Goal: Transaction & Acquisition: Purchase product/service

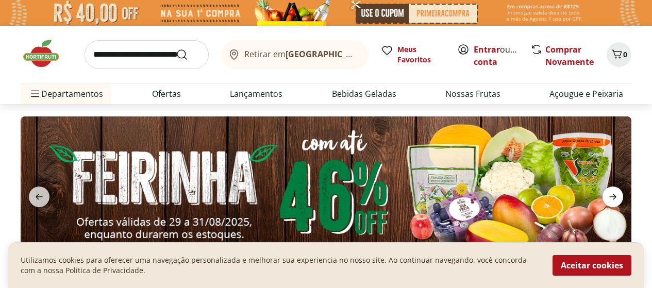
click at [616, 192] on icon "next" at bounding box center [613, 197] width 12 height 12
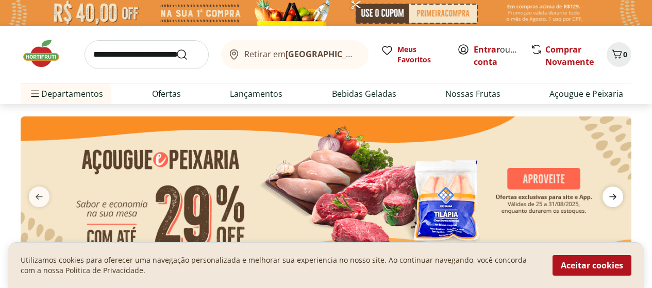
click at [616, 192] on icon "next" at bounding box center [613, 197] width 12 height 12
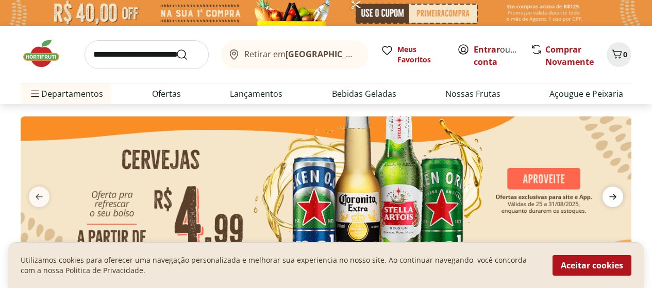
click at [616, 192] on icon "next" at bounding box center [613, 197] width 12 height 12
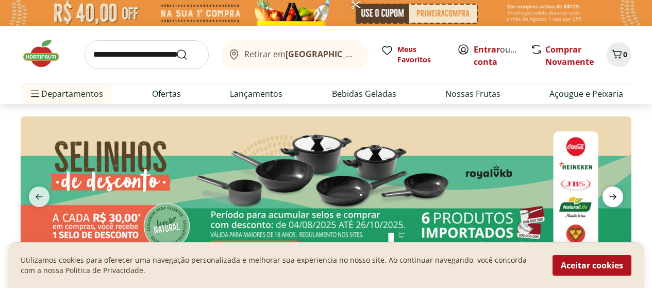
click at [616, 192] on icon "next" at bounding box center [613, 197] width 12 height 12
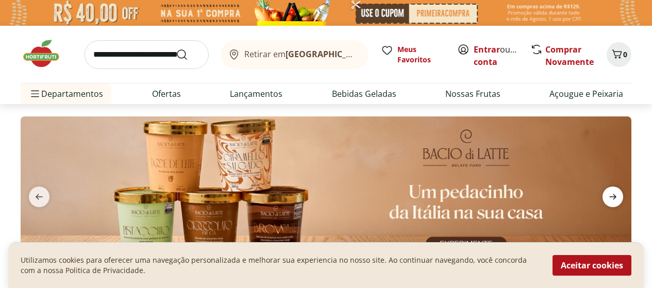
click at [616, 192] on icon "next" at bounding box center [613, 197] width 12 height 12
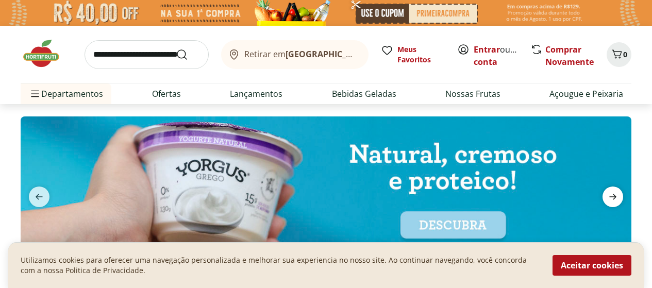
click at [616, 192] on icon "next" at bounding box center [613, 197] width 12 height 12
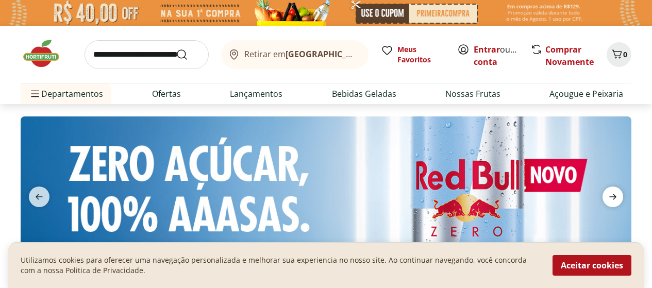
click at [616, 192] on icon "next" at bounding box center [613, 197] width 12 height 12
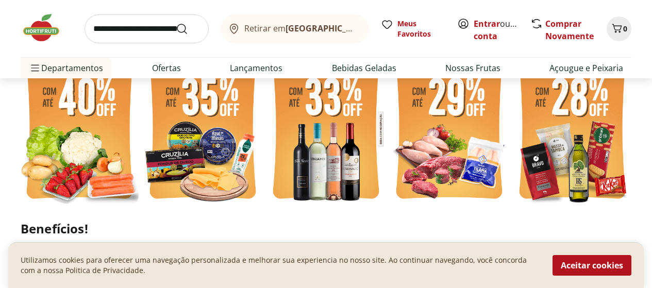
scroll to position [309, 0]
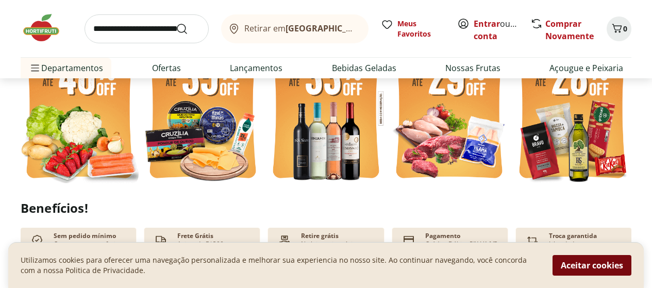
click at [566, 264] on button "Aceitar cookies" at bounding box center [592, 265] width 79 height 21
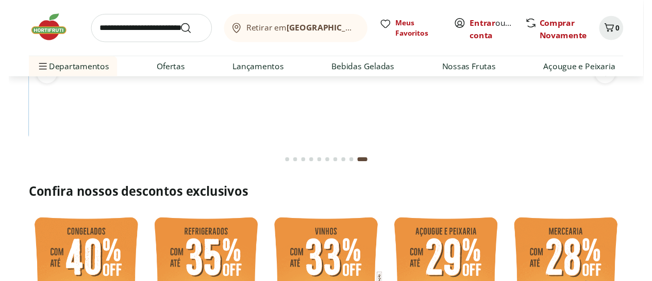
scroll to position [0, 0]
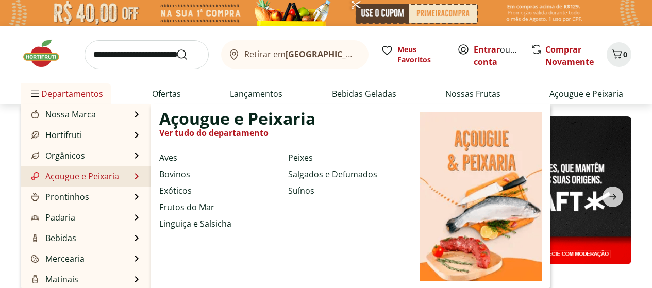
click at [195, 135] on link "Ver tudo do departamento" at bounding box center [213, 133] width 109 height 12
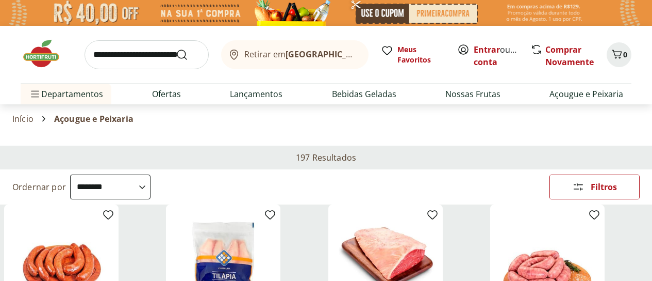
click at [151, 174] on select "**********" at bounding box center [110, 186] width 80 height 25
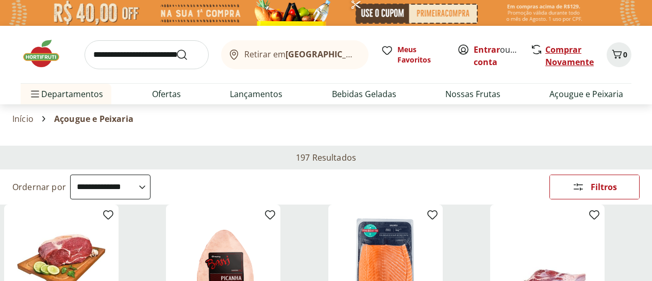
select select "*********"
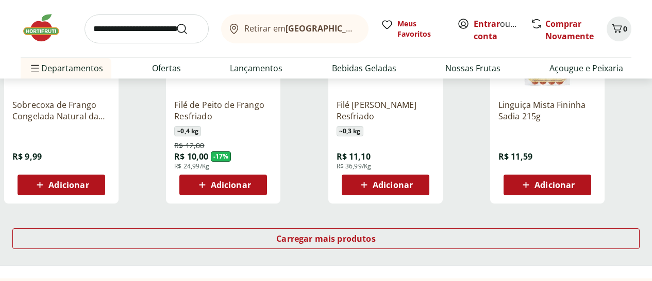
scroll to position [681, 0]
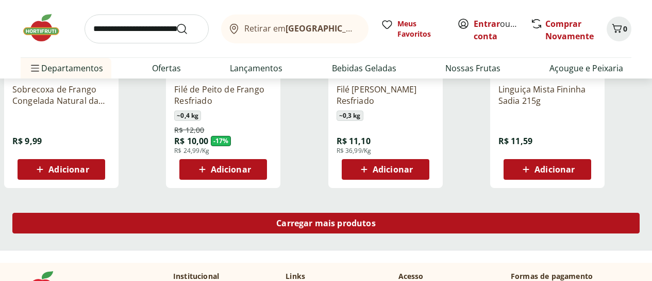
click at [390, 212] on div "Carregar mais produtos" at bounding box center [326, 222] width 628 height 21
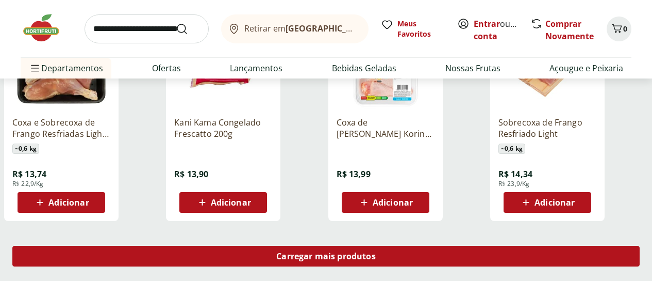
scroll to position [1341, 0]
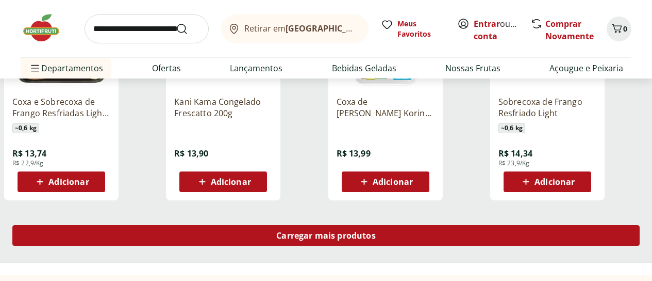
click at [390, 225] on div "Carregar mais produtos" at bounding box center [326, 235] width 628 height 21
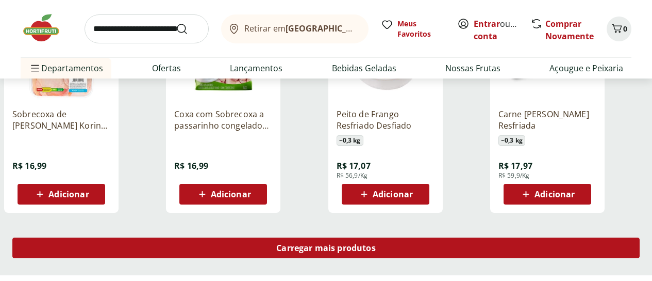
scroll to position [2022, 0]
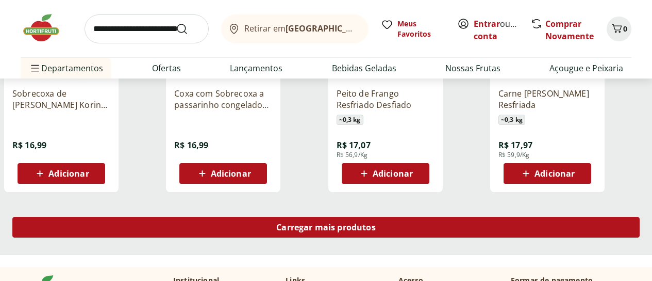
click at [376, 223] on span "Carregar mais produtos" at bounding box center [326, 227] width 100 height 8
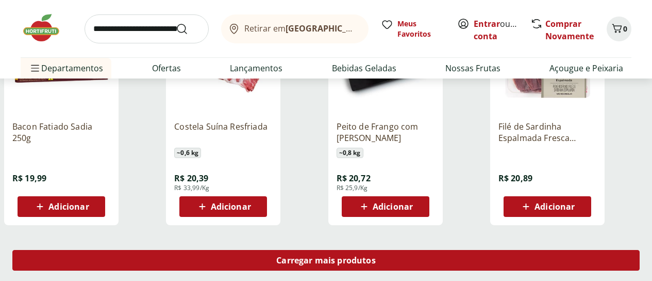
scroll to position [2682, 0]
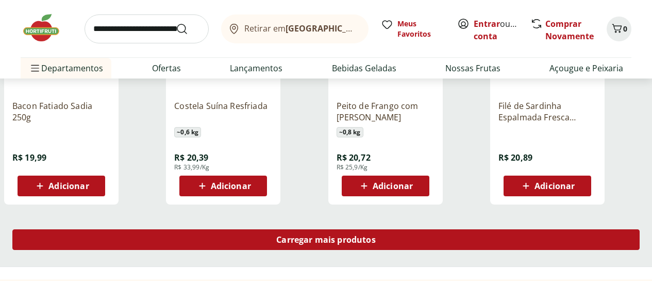
click at [376, 235] on span "Carregar mais produtos" at bounding box center [326, 239] width 100 height 8
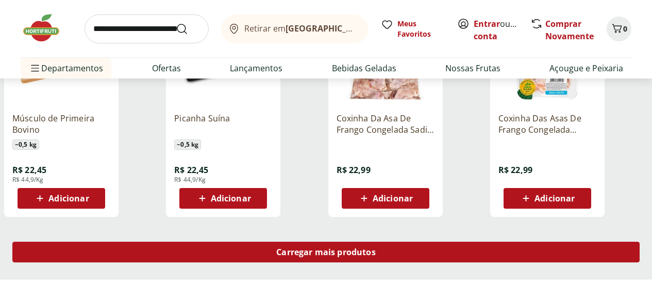
scroll to position [3362, 0]
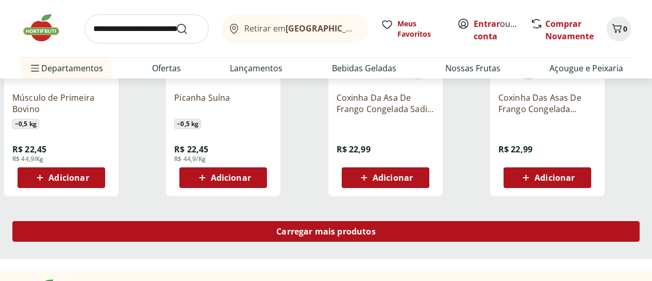
click at [389, 221] on div "Carregar mais produtos" at bounding box center [326, 231] width 628 height 21
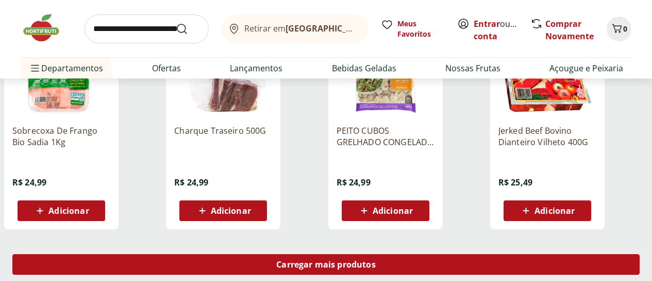
scroll to position [4022, 0]
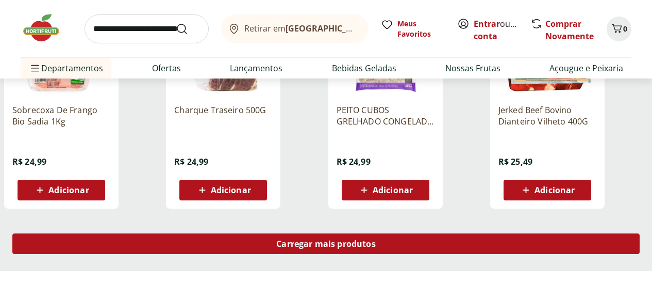
click at [376, 239] on span "Carregar mais produtos" at bounding box center [326, 243] width 100 height 8
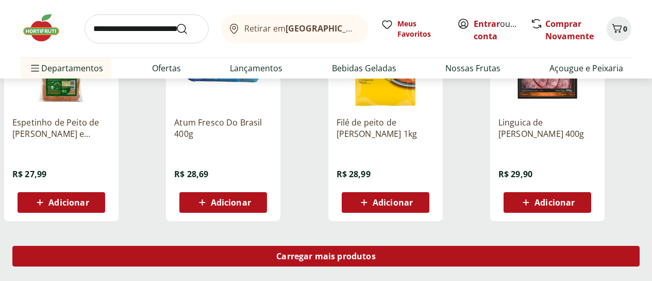
scroll to position [4703, 0]
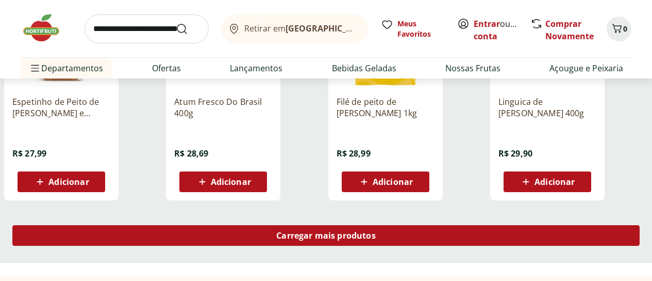
click at [376, 231] on span "Carregar mais produtos" at bounding box center [326, 235] width 100 height 8
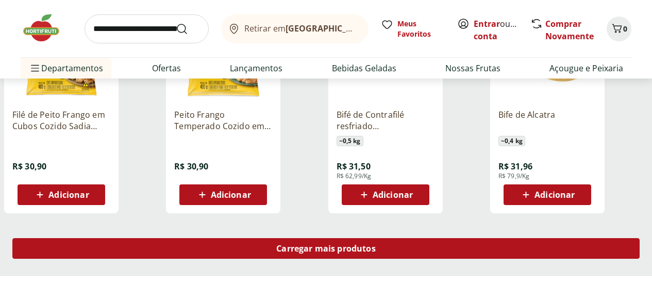
scroll to position [5363, 0]
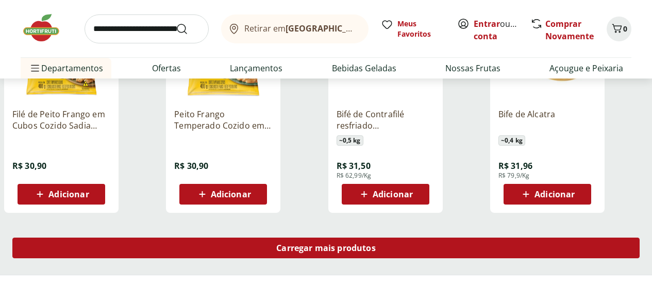
click at [389, 237] on div "Carregar mais produtos" at bounding box center [326, 247] width 628 height 21
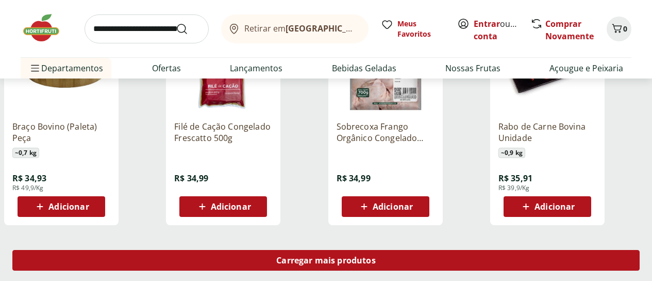
scroll to position [6044, 0]
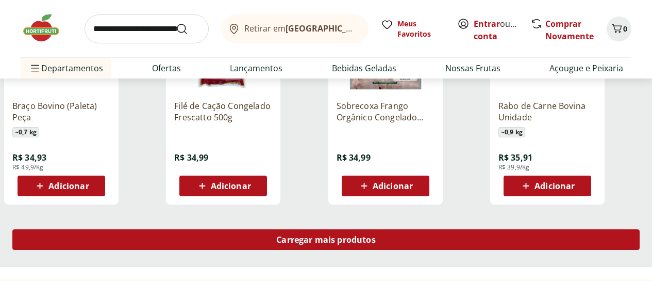
click at [376, 235] on span "Carregar mais produtos" at bounding box center [326, 239] width 100 height 8
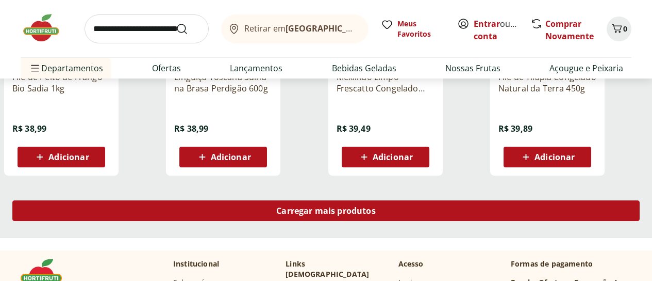
scroll to position [6725, 0]
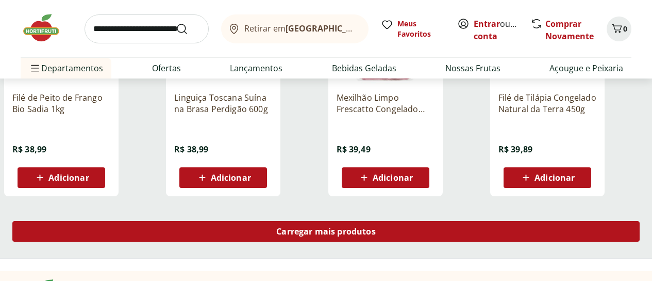
click at [389, 221] on div "Carregar mais produtos" at bounding box center [326, 231] width 628 height 21
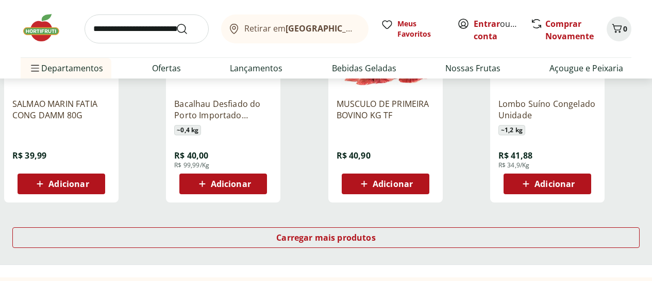
scroll to position [7405, 0]
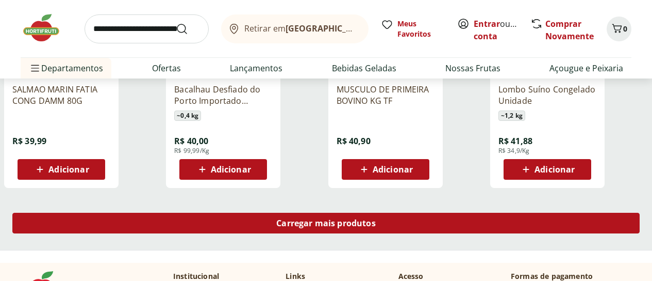
click at [376, 219] on span "Carregar mais produtos" at bounding box center [326, 223] width 100 height 8
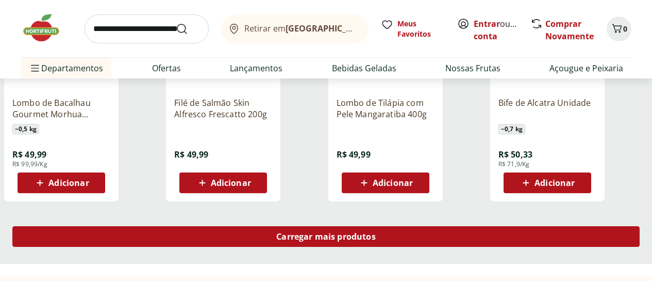
scroll to position [8065, 0]
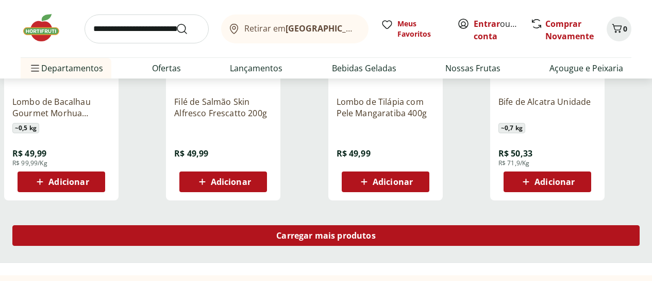
click at [411, 225] on div "Carregar mais produtos" at bounding box center [326, 235] width 628 height 21
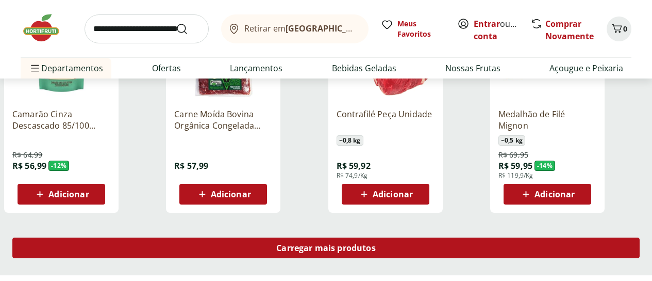
scroll to position [8746, 0]
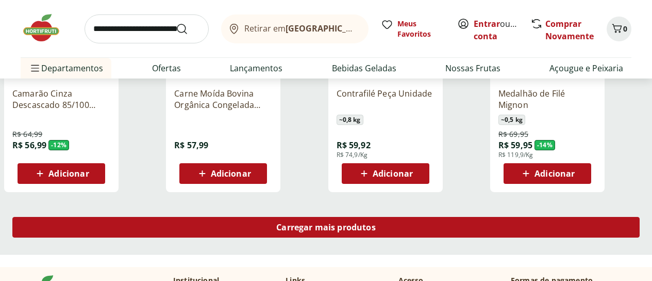
click at [376, 223] on span "Carregar mais produtos" at bounding box center [326, 227] width 100 height 8
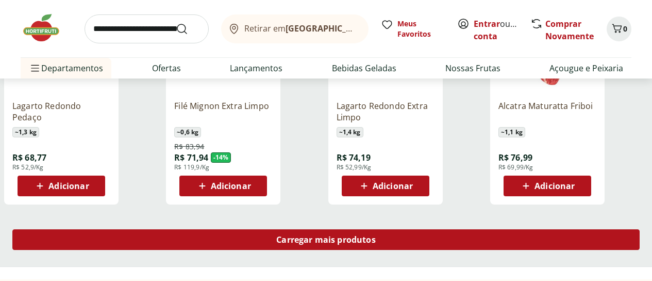
scroll to position [9427, 0]
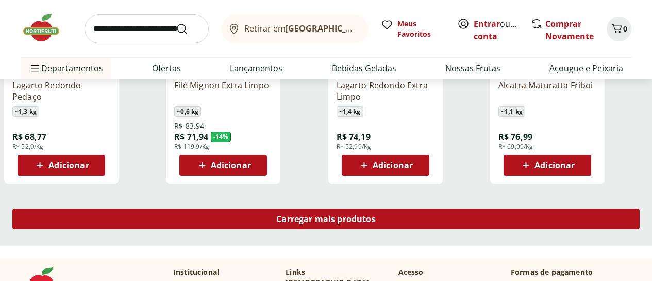
click at [411, 208] on div "Carregar mais produtos" at bounding box center [326, 218] width 628 height 21
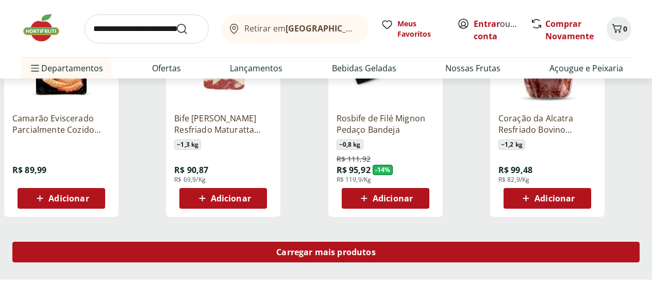
scroll to position [10087, 0]
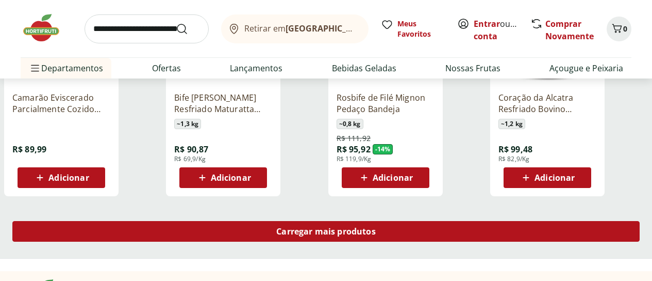
click at [376, 227] on span "Carregar mais produtos" at bounding box center [326, 231] width 100 height 8
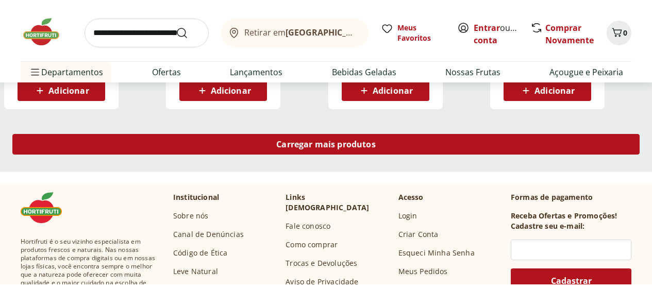
scroll to position [10830, 0]
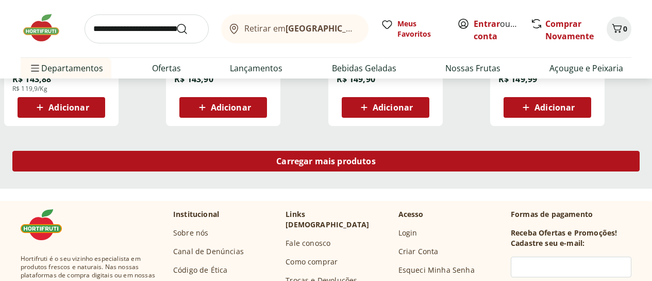
click at [376, 157] on span "Carregar mais produtos" at bounding box center [326, 161] width 100 height 8
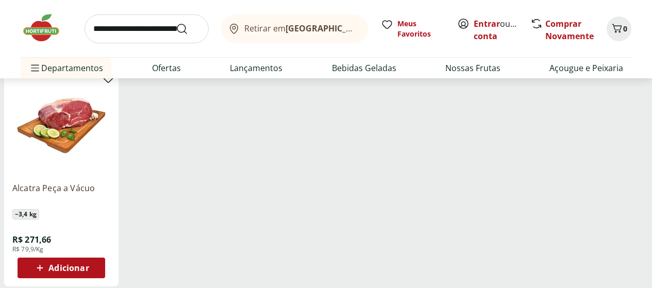
scroll to position [11098, 0]
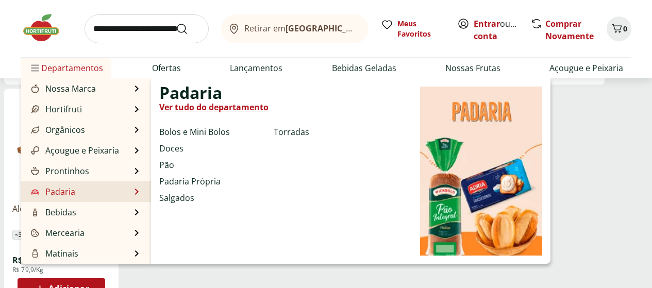
click at [85, 187] on li "Padaria Padaria Ver tudo do departamento Bolos e Mini Bolos Doces Pão Padaria P…" at bounding box center [86, 192] width 130 height 21
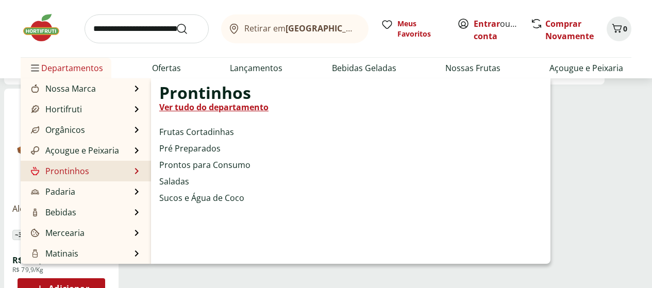
click at [245, 106] on link "Ver tudo do departamento" at bounding box center [213, 107] width 109 height 12
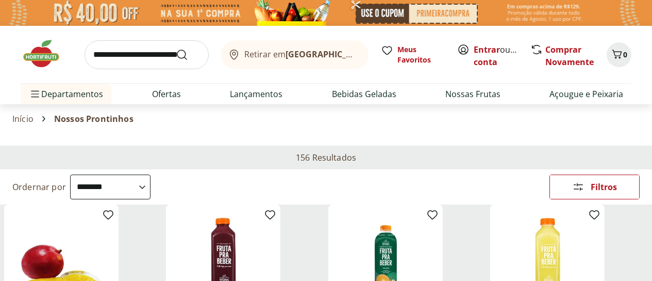
click at [151, 174] on select "**********" at bounding box center [110, 186] width 80 height 25
select select "*********"
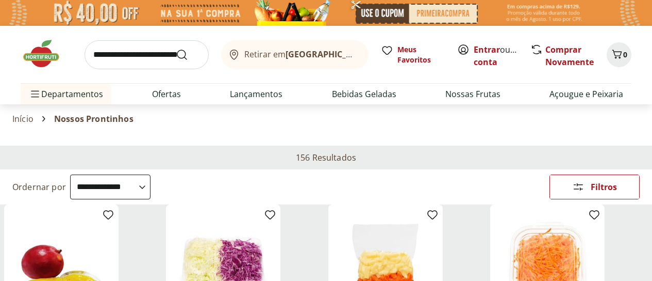
click at [351, 169] on div "**********" at bounding box center [326, 186] width 652 height 35
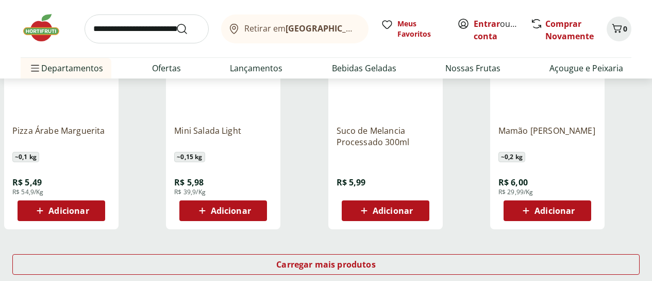
scroll to position [660, 0]
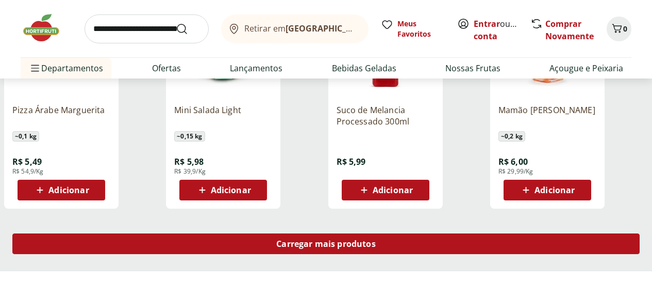
click at [376, 239] on span "Carregar mais produtos" at bounding box center [326, 243] width 100 height 8
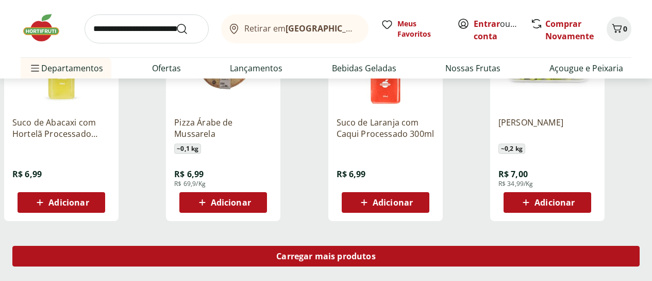
scroll to position [1341, 0]
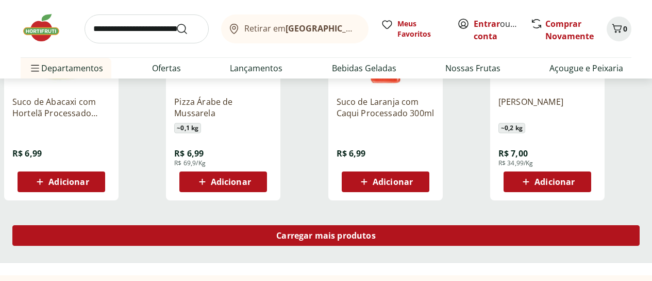
click at [433, 225] on div "Carregar mais produtos" at bounding box center [326, 235] width 628 height 21
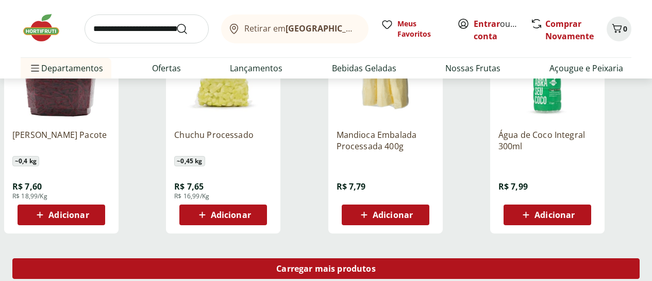
scroll to position [2001, 0]
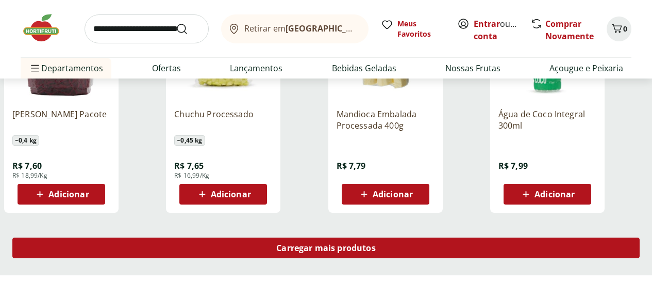
click at [376, 243] on span "Carregar mais produtos" at bounding box center [326, 247] width 100 height 8
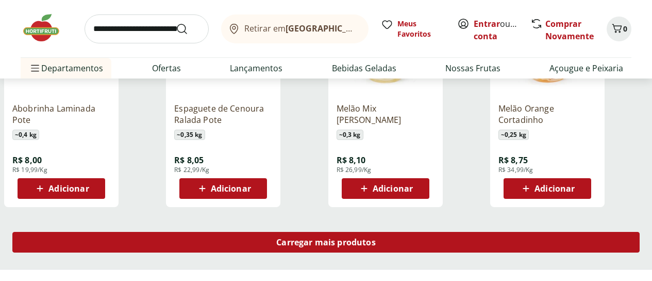
scroll to position [2682, 0]
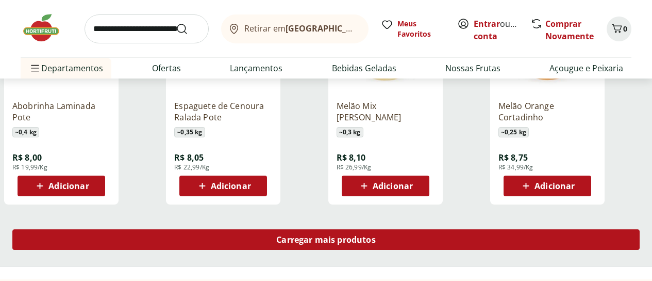
click at [376, 235] on span "Carregar mais produtos" at bounding box center [326, 239] width 100 height 8
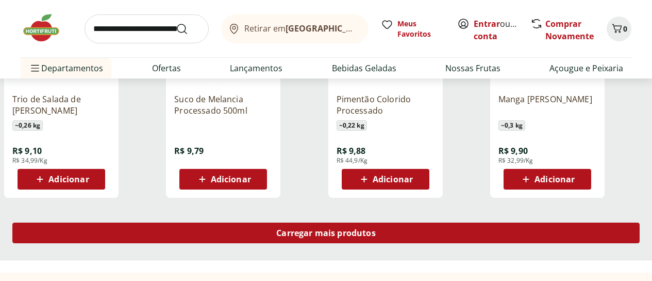
scroll to position [3362, 0]
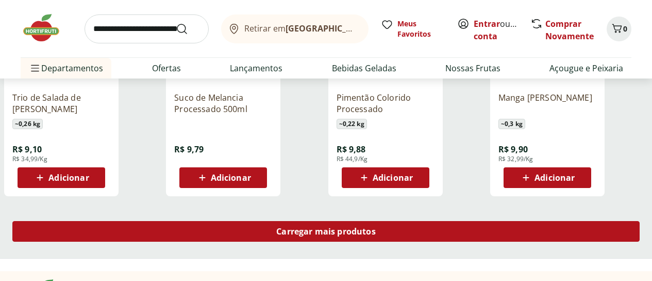
click at [433, 221] on link "Carregar mais produtos" at bounding box center [326, 233] width 628 height 25
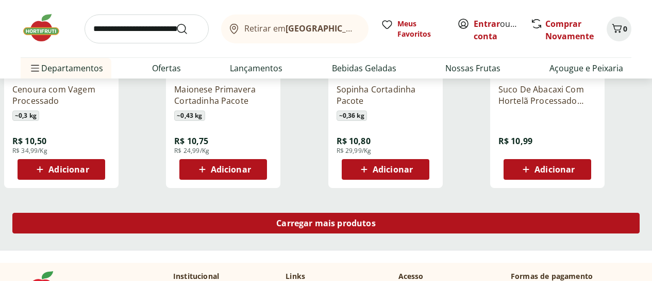
scroll to position [4022, 0]
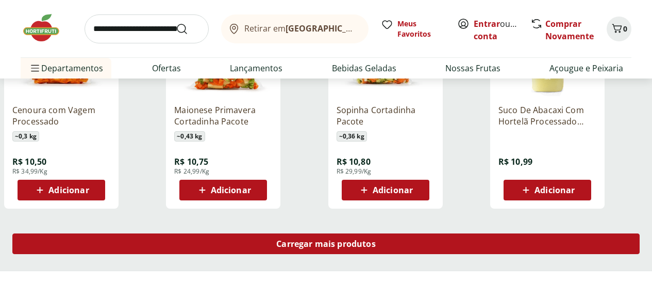
click at [376, 239] on span "Carregar mais produtos" at bounding box center [326, 243] width 100 height 8
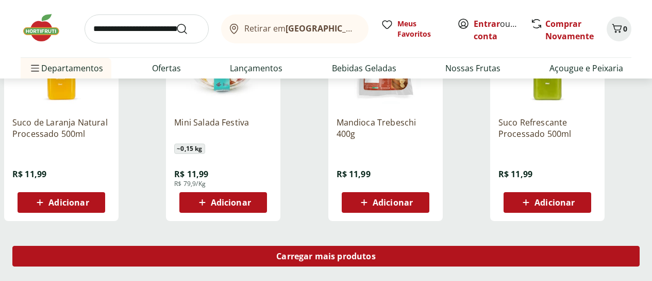
scroll to position [4703, 0]
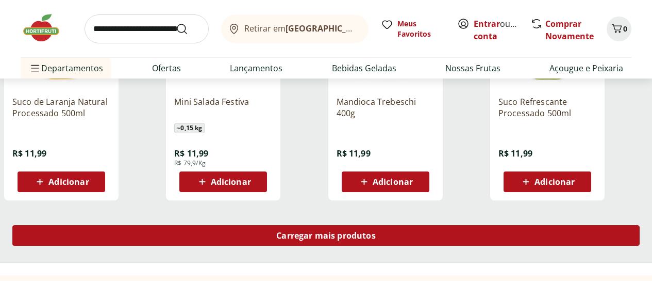
click at [433, 225] on div "Carregar mais produtos" at bounding box center [326, 235] width 628 height 21
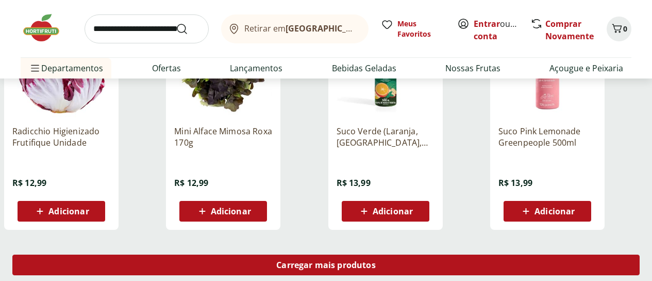
scroll to position [5363, 0]
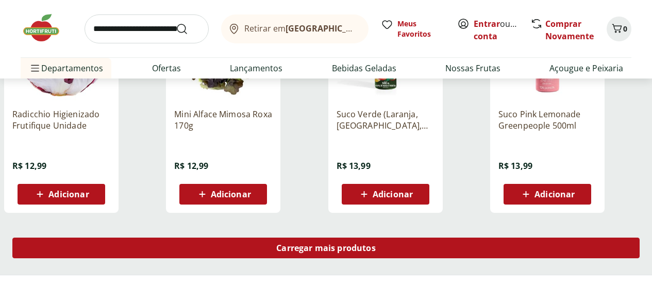
click at [376, 243] on span "Carregar mais produtos" at bounding box center [326, 247] width 100 height 8
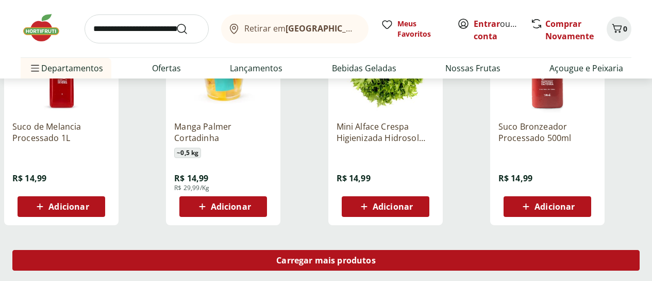
scroll to position [6044, 0]
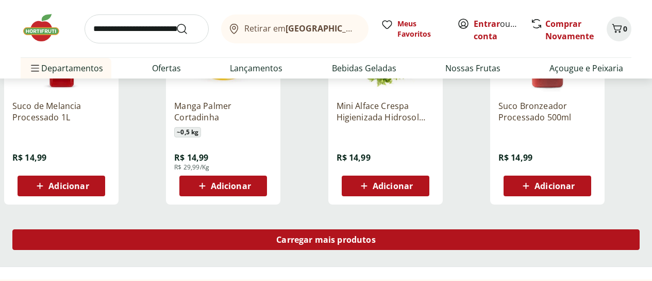
click at [376, 235] on span "Carregar mais produtos" at bounding box center [326, 239] width 100 height 8
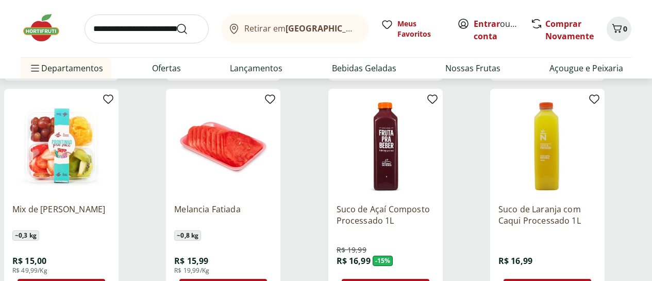
scroll to position [6147, 0]
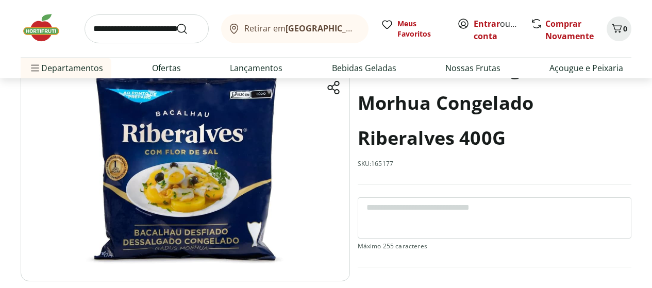
scroll to position [62, 0]
